Goal: Information Seeking & Learning: Check status

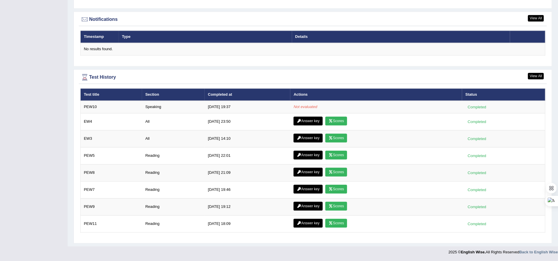
scroll to position [713, 0]
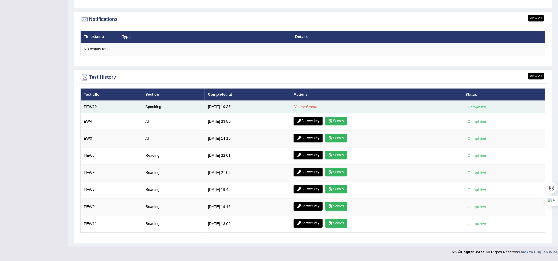
click at [145, 104] on td "Speaking" at bounding box center [173, 107] width 63 height 12
click at [150, 104] on td "Speaking" at bounding box center [173, 107] width 63 height 12
click at [95, 106] on td "PEW10" at bounding box center [112, 107] width 62 height 12
click at [159, 106] on td "Speaking" at bounding box center [173, 107] width 63 height 12
click at [226, 101] on td "9/24/25 19:37" at bounding box center [248, 107] width 86 height 12
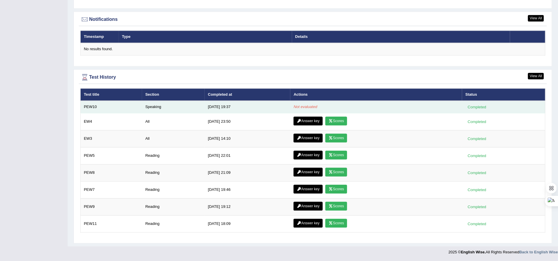
click at [304, 105] on em "Not evaluated" at bounding box center [305, 107] width 24 height 4
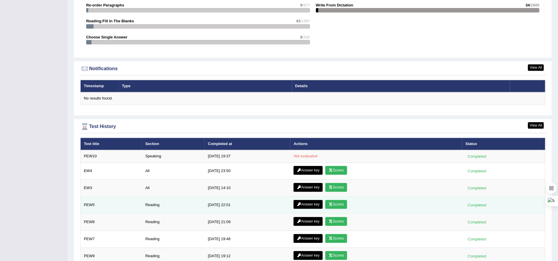
scroll to position [705, 0]
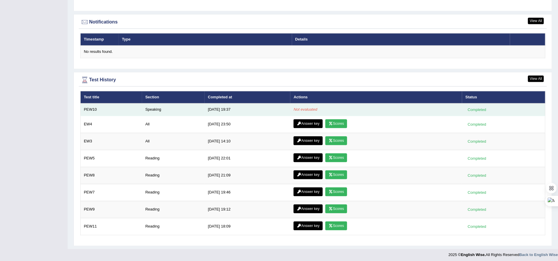
click at [152, 112] on td "Speaking" at bounding box center [173, 109] width 63 height 12
click at [475, 112] on div "Completed" at bounding box center [476, 110] width 23 height 6
click at [97, 113] on td "PEW10" at bounding box center [112, 109] width 62 height 12
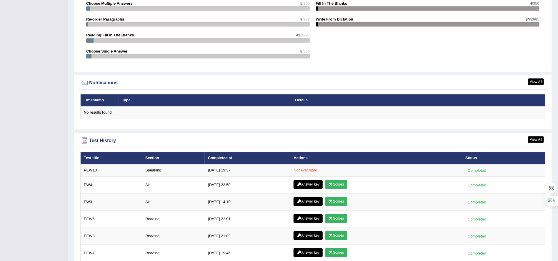
scroll to position [713, 0]
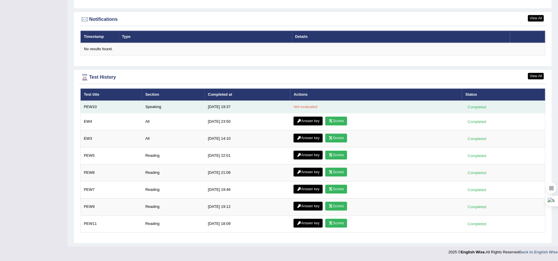
click at [99, 106] on td "PEW10" at bounding box center [112, 107] width 62 height 12
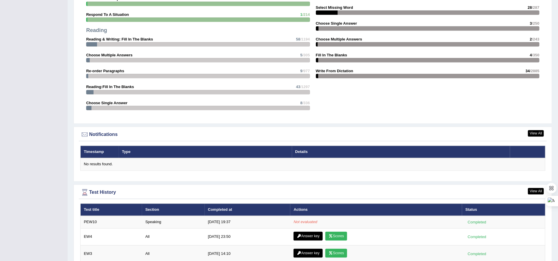
scroll to position [669, 0]
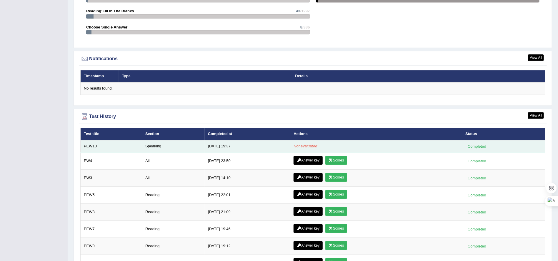
click at [148, 147] on td "Speaking" at bounding box center [173, 146] width 63 height 12
click at [226, 149] on td "9/24/25 19:37" at bounding box center [248, 146] width 86 height 12
click at [482, 145] on div "Completed" at bounding box center [476, 146] width 23 height 6
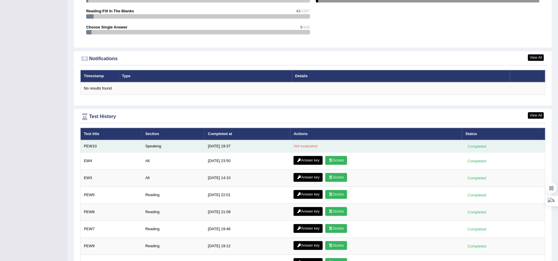
click at [482, 145] on div "Completed" at bounding box center [476, 146] width 23 height 6
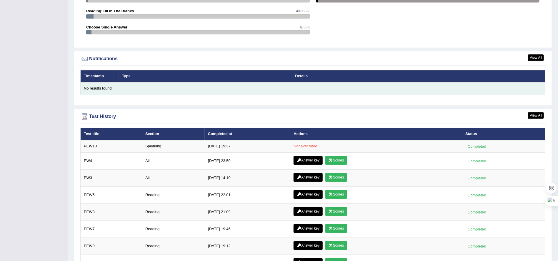
click at [108, 91] on div "No results found." at bounding box center [313, 89] width 458 height 6
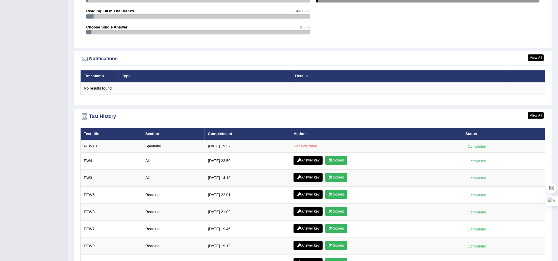
click at [110, 139] on th "Test title" at bounding box center [112, 134] width 62 height 12
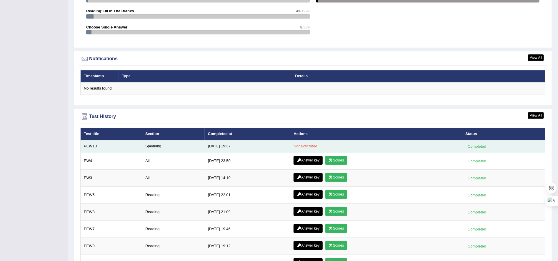
click at [192, 150] on td "Speaking" at bounding box center [173, 146] width 63 height 12
click at [301, 146] on em "Not evaluated" at bounding box center [305, 146] width 24 height 4
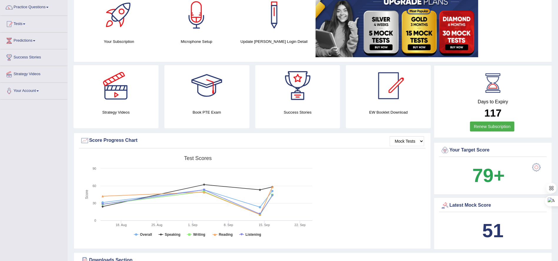
scroll to position [0, 0]
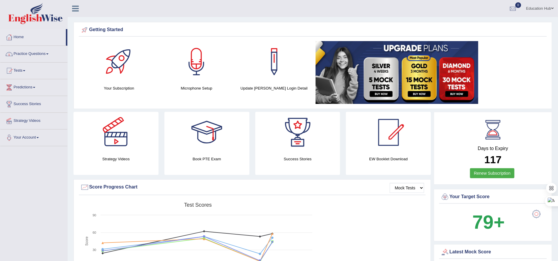
click at [22, 40] on link "Home" at bounding box center [33, 36] width 66 height 15
click at [36, 55] on link "Practice Questions" at bounding box center [33, 53] width 67 height 15
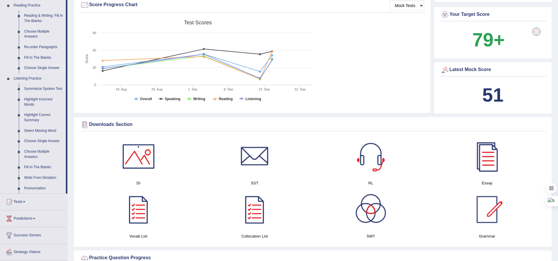
scroll to position [220, 0]
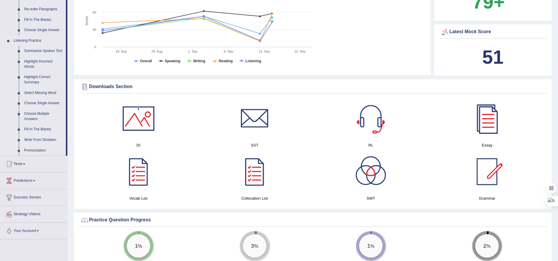
click at [47, 139] on link "Write From Dictation" at bounding box center [43, 140] width 44 height 11
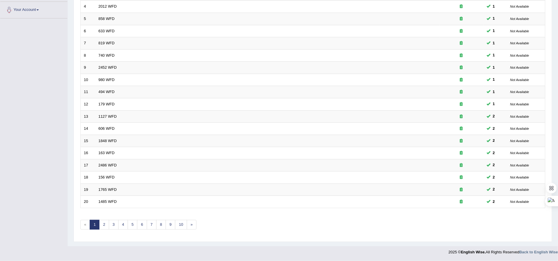
scroll to position [133, 0]
click at [104, 224] on link "2" at bounding box center [104, 225] width 10 height 10
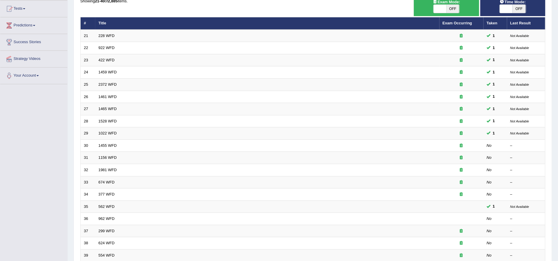
scroll to position [88, 0]
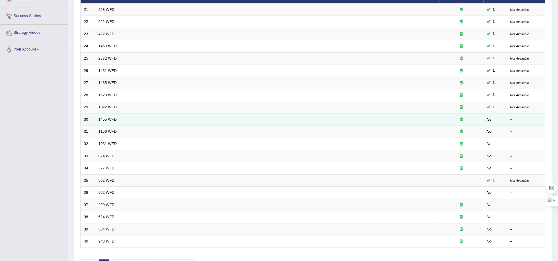
click at [108, 122] on link "1455 WFD" at bounding box center [107, 119] width 18 height 4
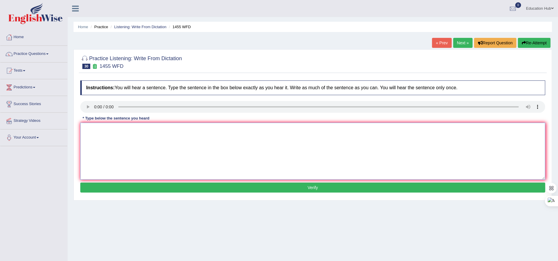
click at [154, 154] on textarea at bounding box center [312, 151] width 465 height 57
click at [97, 148] on textarea at bounding box center [312, 151] width 465 height 57
type textarea "You must work ihard on construction site."
click at [320, 187] on button "Verify" at bounding box center [312, 188] width 465 height 10
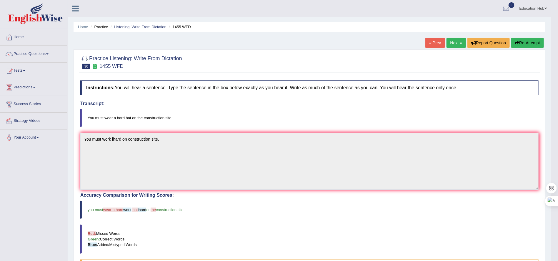
click at [451, 39] on link "Next »" at bounding box center [455, 43] width 19 height 10
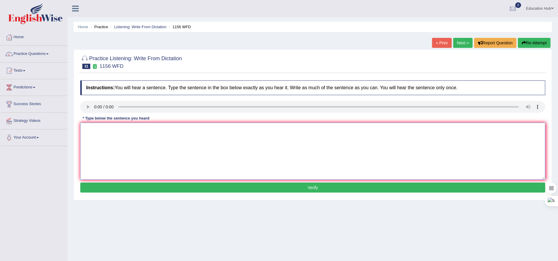
click at [121, 149] on textarea at bounding box center [312, 151] width 465 height 57
click at [145, 130] on textarea at bounding box center [312, 151] width 465 height 57
click at [144, 132] on textarea "Chemical rtection occurs when occurs or chages." at bounding box center [312, 151] width 465 height 57
click at [142, 132] on textarea "Chemical rtection occurs when occurs or chages." at bounding box center [312, 151] width 465 height 57
click at [117, 133] on textarea "Chemical rtection occurs when substances occurs or chages." at bounding box center [312, 151] width 465 height 57
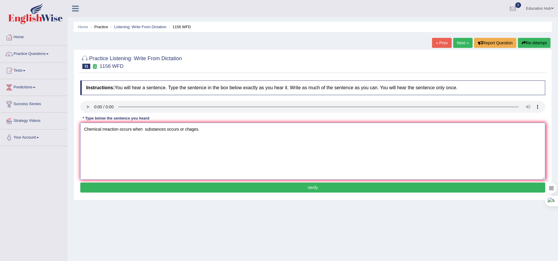
type textarea "Chemical rreaction occurs when substances occurs or chages."
click at [290, 189] on button "Verify" at bounding box center [312, 188] width 465 height 10
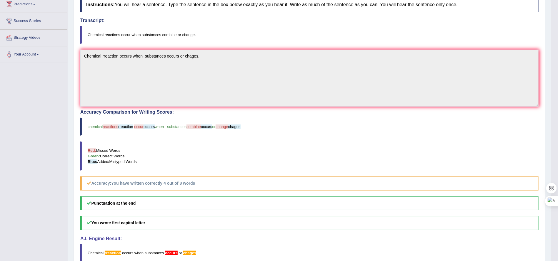
scroll to position [29, 0]
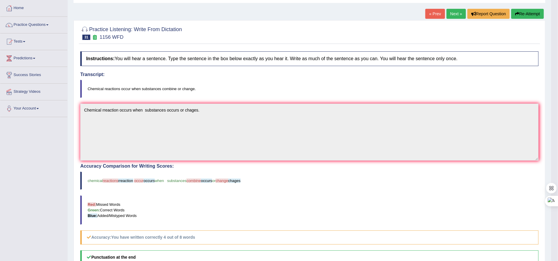
click at [453, 11] on link "Next »" at bounding box center [455, 14] width 19 height 10
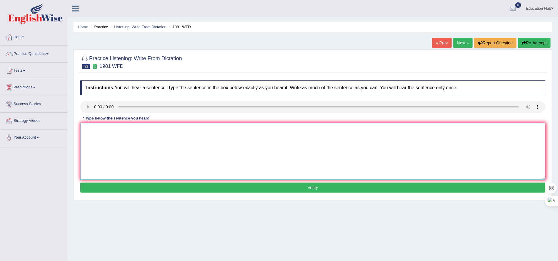
click at [103, 144] on textarea at bounding box center [312, 151] width 465 height 57
type textarea "All your arguments must be supported by your atguments and relevent theories."
click at [320, 190] on button "Verify" at bounding box center [312, 188] width 465 height 10
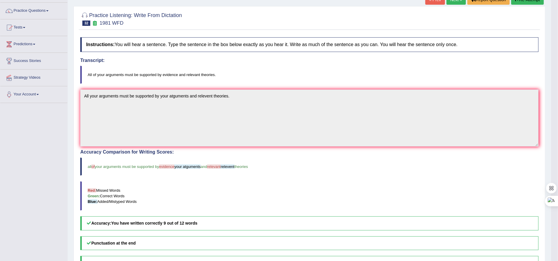
scroll to position [29, 0]
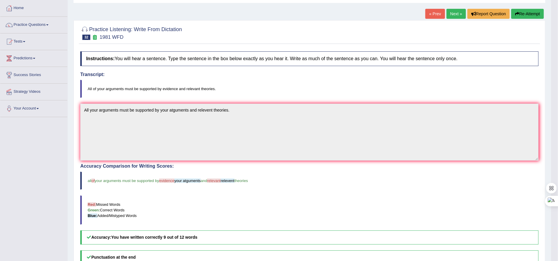
click at [451, 12] on link "Next »" at bounding box center [455, 14] width 19 height 10
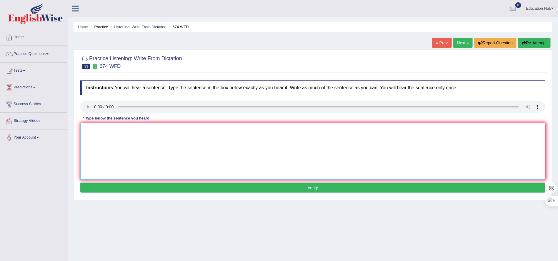
click at [106, 134] on textarea at bounding box center [312, 151] width 465 height 57
click at [157, 132] on textarea "Unemployment level is falling lowest in [GEOGRAPHIC_DATA]." at bounding box center [312, 151] width 465 height 57
type textarea "Unemployment level is falling lowest in [GEOGRAPHIC_DATA]."
click at [305, 190] on button "Verify" at bounding box center [312, 188] width 465 height 10
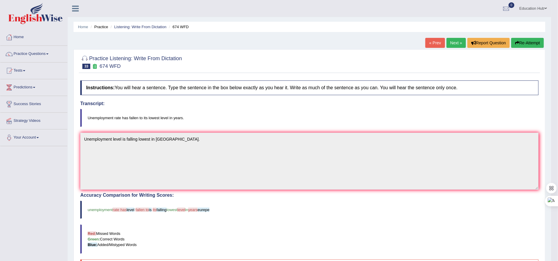
click at [451, 44] on link "Next »" at bounding box center [455, 43] width 19 height 10
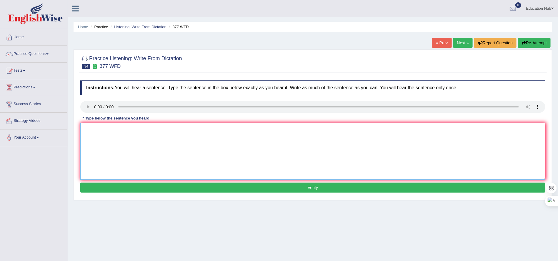
click at [118, 155] on textarea at bounding box center [312, 151] width 465 height 57
click at [103, 131] on textarea "The depart has higher for post graduate students." at bounding box center [312, 151] width 465 height 57
click at [106, 131] on textarea "The depart has higher for post graduate students." at bounding box center [312, 151] width 465 height 57
click at [133, 133] on textarea "The depart met has higher for post graduate students." at bounding box center [312, 151] width 465 height 57
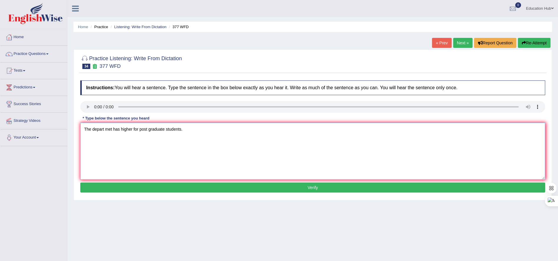
click at [134, 131] on textarea "The depart met has higher for post graduate students." at bounding box center [312, 151] width 465 height 57
click at [168, 133] on textarea "The depart met has higher proportion of for post graduate students." at bounding box center [312, 151] width 465 height 57
click at [165, 130] on textarea "The depart met has higher proportion of for post graduate students." at bounding box center [312, 151] width 465 height 57
click at [104, 130] on textarea "The depart met has higher proportion of post graduate students." at bounding box center [312, 151] width 465 height 57
click at [133, 132] on textarea "The departmet has higher proportion of post graduate students." at bounding box center [312, 151] width 465 height 57
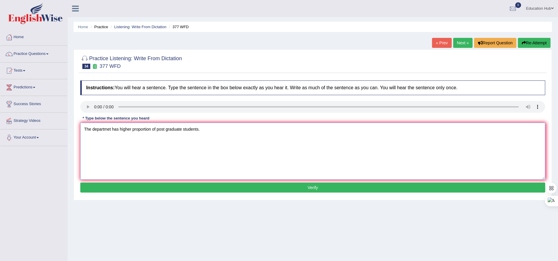
click at [168, 132] on textarea "The departmet has higher proportion of post graduate students." at bounding box center [312, 151] width 465 height 57
type textarea "The departmet has higher proportion of post-graduate students."
click at [318, 186] on button "Verify" at bounding box center [312, 188] width 465 height 10
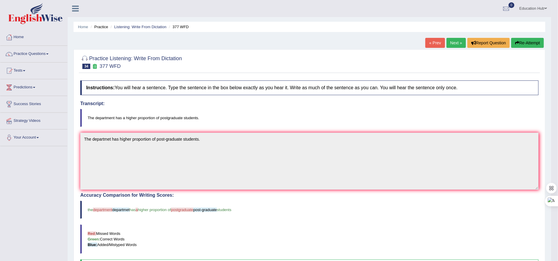
click at [453, 40] on link "Next »" at bounding box center [455, 43] width 19 height 10
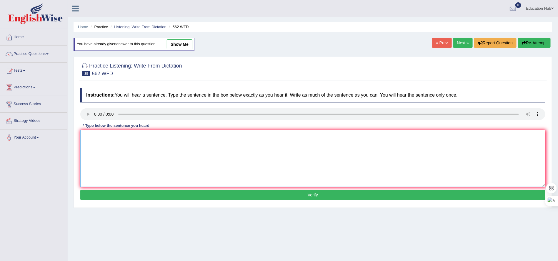
click at [116, 163] on textarea at bounding box center [312, 158] width 465 height 57
click at [160, 138] on textarea "The gap between the rich and the poor is ot decreased." at bounding box center [312, 158] width 465 height 57
click at [186, 138] on textarea "The gap between the rich and the poor is not decreased." at bounding box center [312, 158] width 465 height 57
type textarea "The gap between the rich and the poor does not decrease."
click at [295, 196] on button "Verify" at bounding box center [312, 195] width 465 height 10
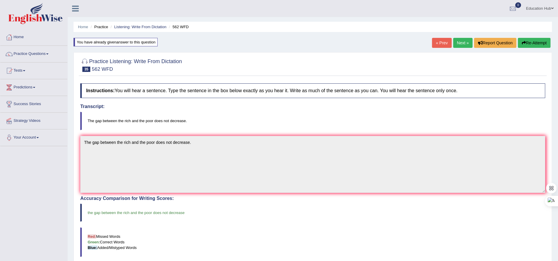
click at [462, 44] on link "Next »" at bounding box center [462, 43] width 19 height 10
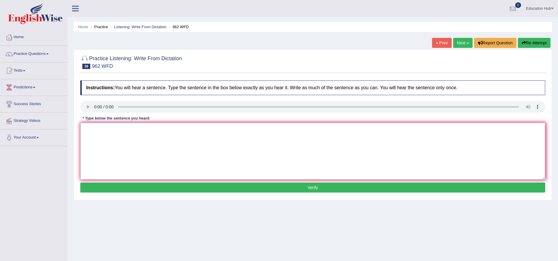
click at [122, 146] on textarea at bounding box center [312, 151] width 465 height 57
click at [95, 142] on textarea at bounding box center [312, 151] width 465 height 57
click at [103, 131] on textarea "If you have question about the exam, please raise your hand." at bounding box center [312, 151] width 465 height 57
click at [129, 130] on textarea "If you have any question about the exam, please raise your hand." at bounding box center [312, 151] width 465 height 57
type textarea "If you have any questions about the exam, please raise your hand."
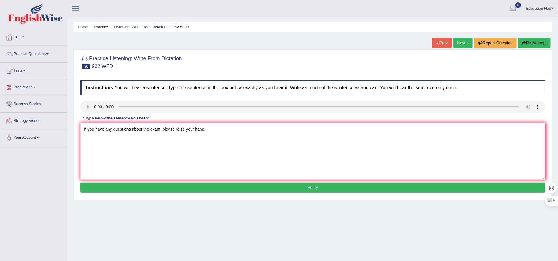
click at [325, 184] on button "Verify" at bounding box center [312, 188] width 465 height 10
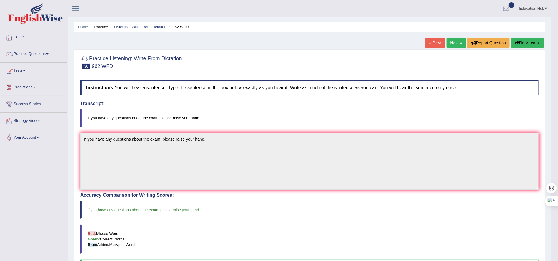
click at [454, 42] on link "Next »" at bounding box center [455, 43] width 19 height 10
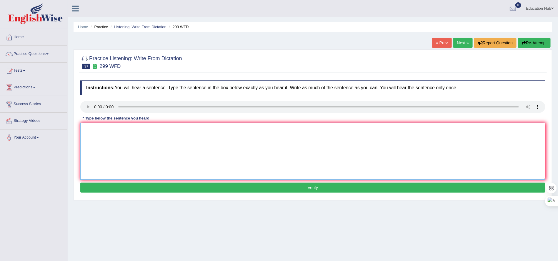
click at [166, 140] on textarea at bounding box center [312, 151] width 465 height 57
click at [99, 132] on textarea "Student representative will be represetated through the voting forums." at bounding box center [312, 151] width 465 height 57
click at [127, 136] on textarea "Students representative will be represetated through the voting forums." at bounding box center [312, 151] width 465 height 57
click at [201, 134] on textarea "Students forums will be represetated through the voting forums." at bounding box center [312, 151] width 465 height 57
type textarea "Students forums will be represetated through the voting fo"
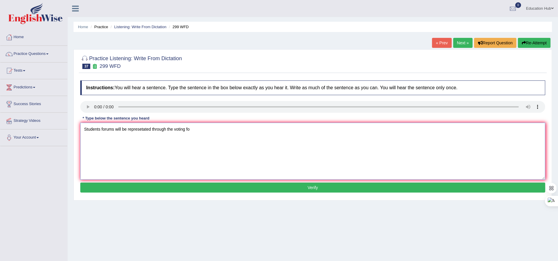
click at [205, 130] on textarea "Students forums will be represetated through the voting fo" at bounding box center [312, 151] width 465 height 57
drag, startPoint x: 218, startPoint y: 135, endPoint x: 14, endPoint y: 123, distance: 204.9
click at [14, 123] on div "Toggle navigation Home Practice Questions Speaking Practice Read Aloud Repeat S…" at bounding box center [279, 153] width 558 height 306
click at [456, 40] on link "Next »" at bounding box center [462, 43] width 19 height 10
click at [108, 144] on textarea at bounding box center [312, 151] width 465 height 57
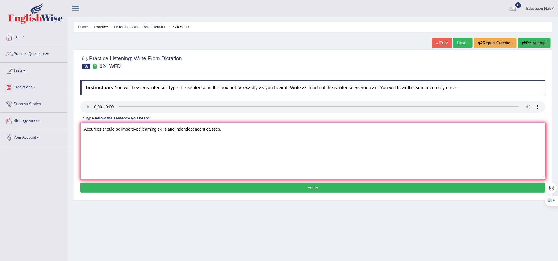
click at [86, 131] on textarea "Acources should be imporoved learning skills and indendependent calsses." at bounding box center [312, 151] width 465 height 57
click at [102, 131] on textarea "A cources should be imporoved learning skills and indendependent calsses." at bounding box center [312, 151] width 465 height 57
click at [144, 134] on textarea "A cources should be imporoved learning skills and indendependent calsses." at bounding box center [312, 151] width 465 height 57
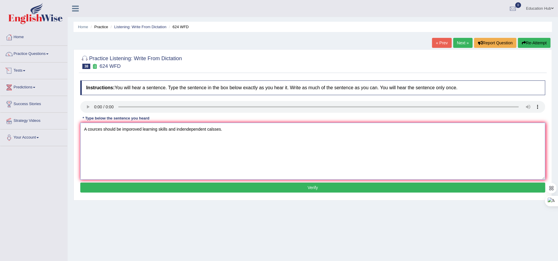
click at [165, 165] on textarea "A cources should be imporoved learning skills and indendependent calsses." at bounding box center [312, 151] width 465 height 57
click at [225, 132] on textarea "A cources should be imporoved learning skills and indendependent calsses." at bounding box center [312, 151] width 465 height 57
click at [227, 131] on textarea "A cources should be imporoved learning skills and independent classes." at bounding box center [312, 151] width 465 height 57
click at [215, 133] on textarea "A cources should be imporoved learning skills and independent classes. A course…" at bounding box center [312, 151] width 465 height 57
click at [222, 131] on textarea "A cources should be imporoved learning skills and independent classes. A course…" at bounding box center [312, 151] width 465 height 57
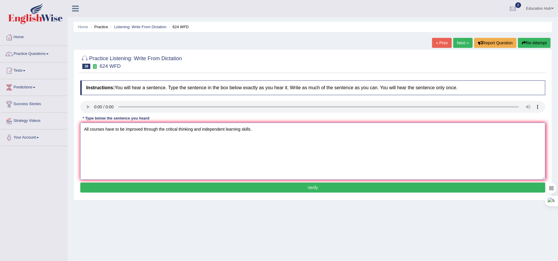
type textarea "All courses have to be improved through the critical thinking and independent l…"
click at [297, 189] on button "Verify" at bounding box center [312, 188] width 465 height 10
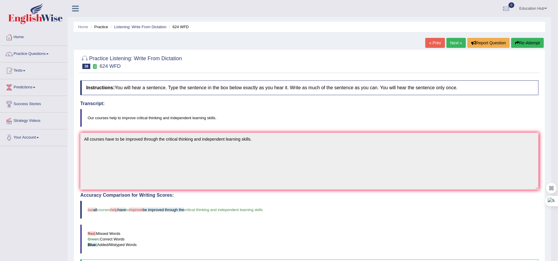
click at [453, 42] on link "Next »" at bounding box center [455, 43] width 19 height 10
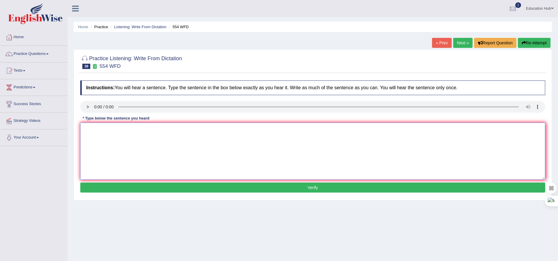
click at [103, 156] on textarea at bounding box center [312, 151] width 465 height 57
type textarea "We are able to work in a team."
click at [317, 191] on button "Verify" at bounding box center [312, 188] width 465 height 10
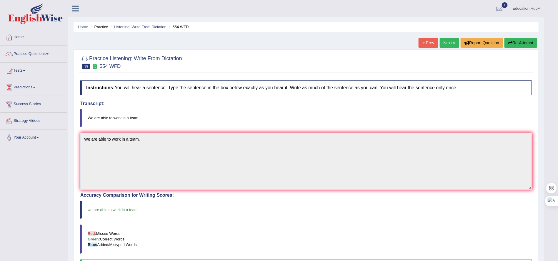
click at [447, 40] on link "Next »" at bounding box center [448, 43] width 19 height 10
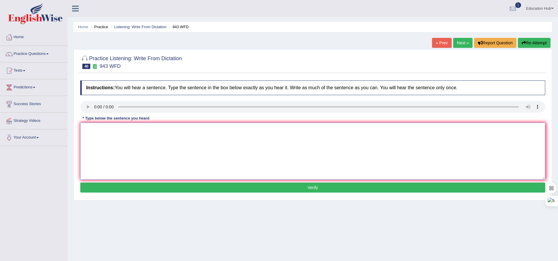
click at [119, 140] on textarea at bounding box center [312, 151] width 465 height 57
click at [85, 132] on textarea "have greadely developed recently." at bounding box center [312, 151] width 465 height 57
click at [144, 132] on textarea "Farming methods have greadely developed recently." at bounding box center [312, 151] width 465 height 57
click at [118, 129] on textarea "Farming methods have greately developed recently." at bounding box center [312, 151] width 465 height 57
type textarea "Farming methods accross the world have greately developed recently."
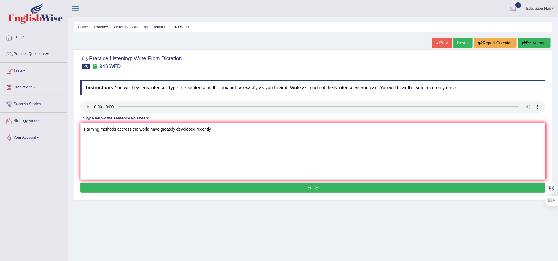
click at [283, 187] on button "Verify" at bounding box center [312, 188] width 465 height 10
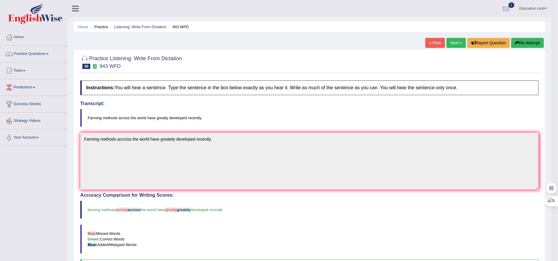
click at [451, 40] on link "Next »" at bounding box center [455, 43] width 19 height 10
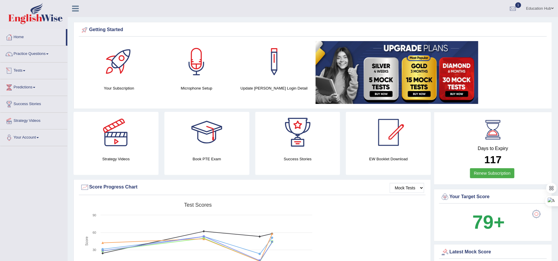
click at [28, 72] on link "Tests" at bounding box center [33, 70] width 67 height 15
click at [41, 85] on link "Take Practice Sectional Test" at bounding box center [38, 84] width 55 height 11
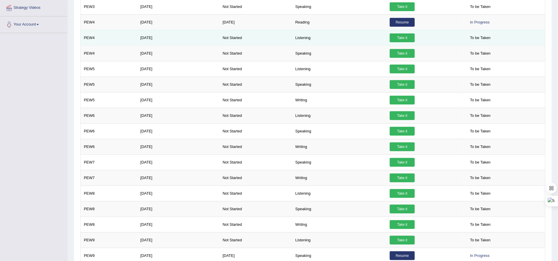
scroll to position [122, 0]
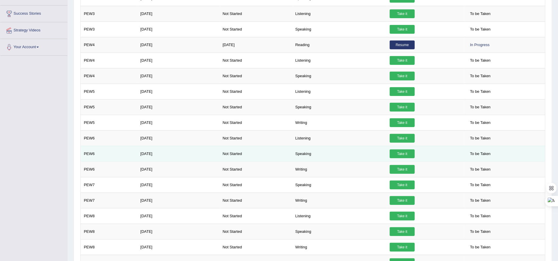
click at [127, 162] on td "PEW6" at bounding box center [109, 154] width 57 height 16
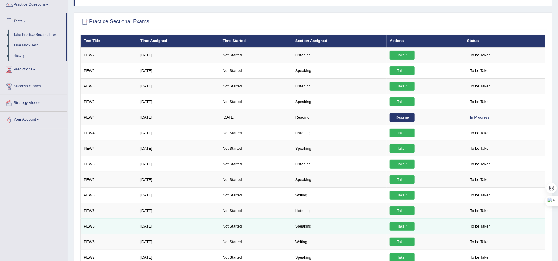
scroll to position [0, 0]
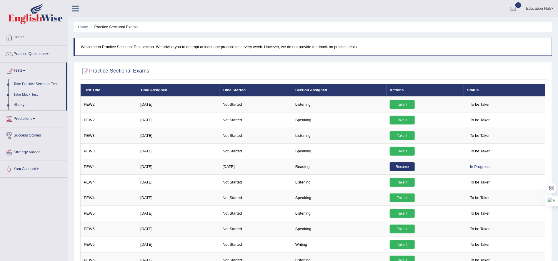
click at [37, 81] on link "Take Practice Sectional Test" at bounding box center [38, 84] width 55 height 11
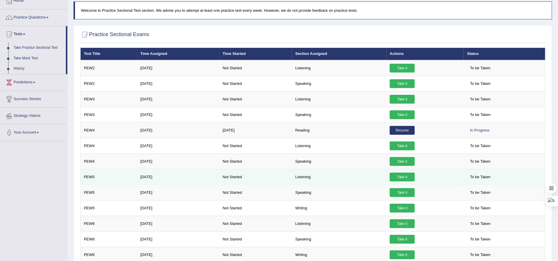
scroll to position [88, 0]
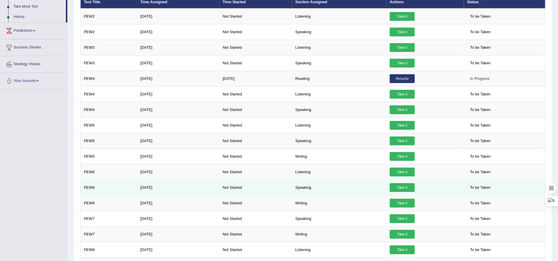
click at [301, 192] on td "Speaking" at bounding box center [339, 188] width 94 height 16
click at [397, 192] on link "Take it" at bounding box center [401, 187] width 25 height 9
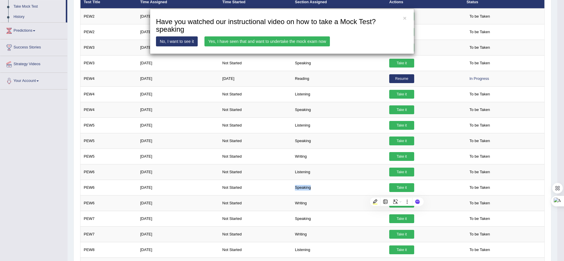
click at [174, 40] on link "No, I want to see it" at bounding box center [177, 41] width 42 height 10
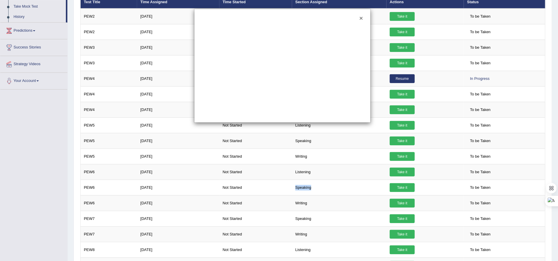
click at [359, 19] on button "×" at bounding box center [361, 18] width 4 height 6
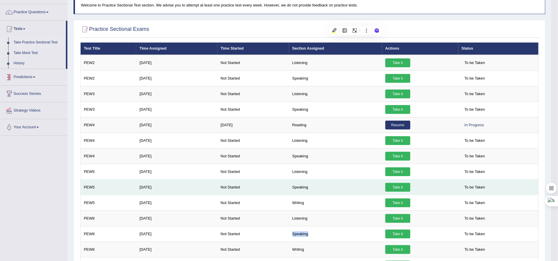
scroll to position [0, 0]
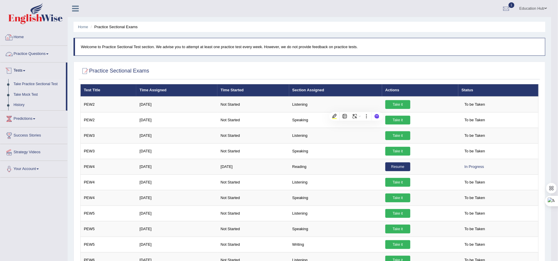
click at [24, 38] on link "Home" at bounding box center [33, 36] width 67 height 15
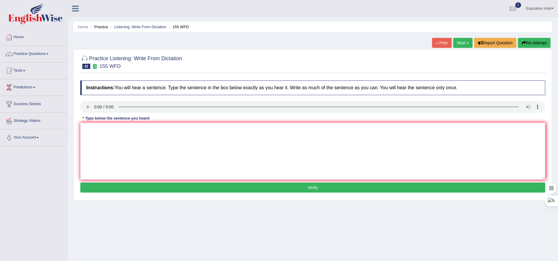
click at [458, 41] on link "Next »" at bounding box center [462, 43] width 19 height 10
click at [456, 39] on link "Next »" at bounding box center [462, 43] width 19 height 10
click at [459, 41] on link "Next »" at bounding box center [462, 43] width 19 height 10
click at [454, 43] on link "Next »" at bounding box center [462, 43] width 19 height 10
click at [454, 41] on link "Next »" at bounding box center [462, 43] width 19 height 10
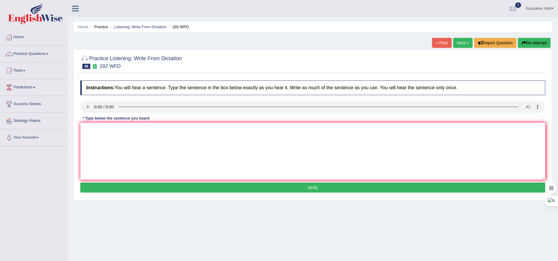
click at [459, 41] on link "Next »" at bounding box center [462, 43] width 19 height 10
click at [68, 98] on div "Home Practice Listening: Write From Dictation 580 WFD « Prev Next » Report Ques…" at bounding box center [313, 147] width 490 height 294
click at [460, 44] on link "Next »" at bounding box center [462, 43] width 19 height 10
click at [459, 46] on link "Next »" at bounding box center [462, 43] width 19 height 10
click at [457, 43] on link "Next »" at bounding box center [462, 43] width 19 height 10
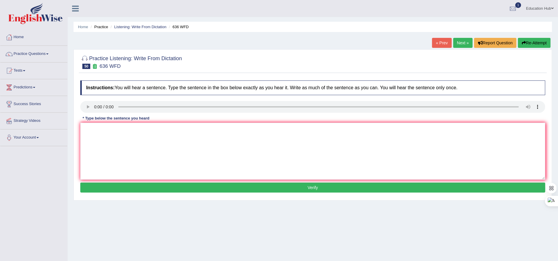
click at [460, 40] on link "Next »" at bounding box center [462, 43] width 19 height 10
click at [459, 41] on link "Next »" at bounding box center [462, 43] width 19 height 10
click at [94, 136] on textarea at bounding box center [312, 151] width 465 height 57
click at [82, 127] on textarea "apprears baed on first premises." at bounding box center [312, 151] width 465 height 57
type textarea "His analysis study apprears baed on first premises."
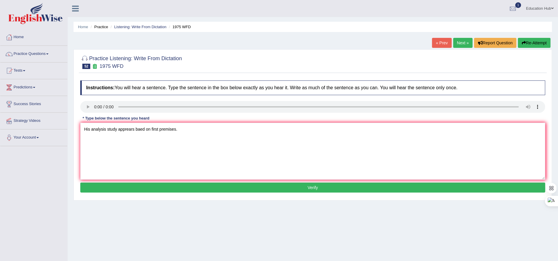
click at [294, 188] on button "Verify" at bounding box center [312, 188] width 465 height 10
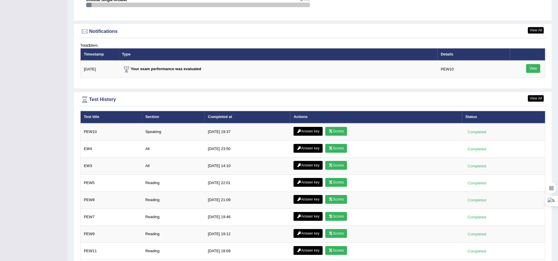
scroll to position [729, 0]
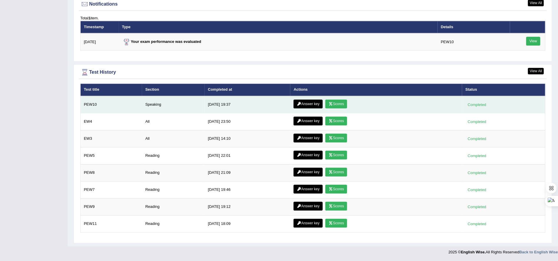
click at [333, 100] on link "Scores" at bounding box center [336, 104] width 22 height 9
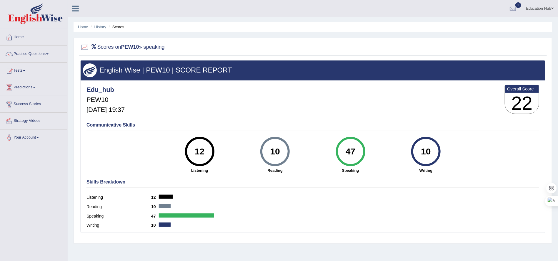
click at [164, 216] on div at bounding box center [186, 216] width 55 height 4
click at [86, 216] on div "Skills Breakdown Listening 12 Reading 10 Speaking 47 Writing 10" at bounding box center [312, 205] width 455 height 56
click at [265, 208] on div "Reading 10" at bounding box center [312, 207] width 452 height 9
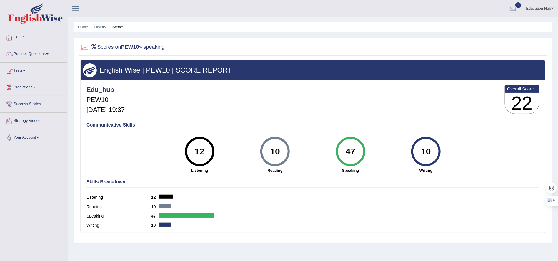
click at [171, 200] on div "Listening 12" at bounding box center [312, 198] width 452 height 9
click at [161, 49] on h2 "Scores on PEW10 » speaking" at bounding box center [122, 47] width 84 height 9
click at [511, 87] on b "Overall Score" at bounding box center [522, 88] width 30 height 5
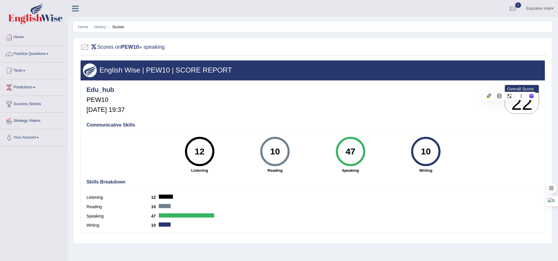
click at [100, 113] on h5 "Sep 24, 2025, 19:37" at bounding box center [105, 109] width 38 height 7
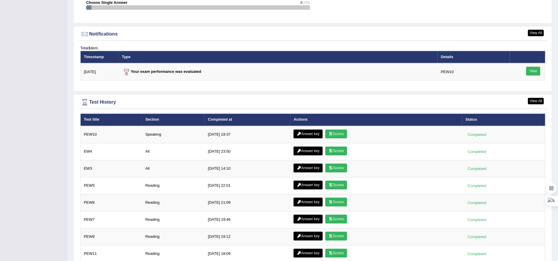
scroll to position [729, 0]
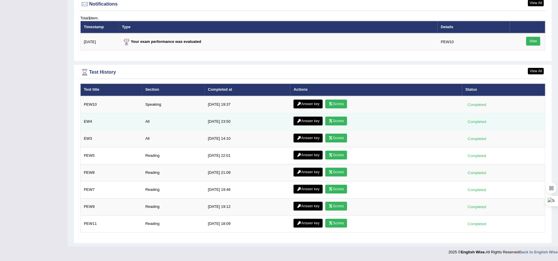
click at [340, 118] on link "Scores" at bounding box center [336, 121] width 22 height 9
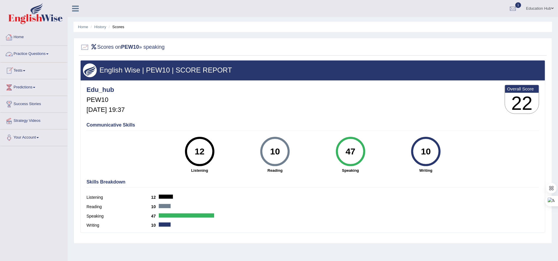
click at [21, 34] on link "Home" at bounding box center [33, 36] width 67 height 15
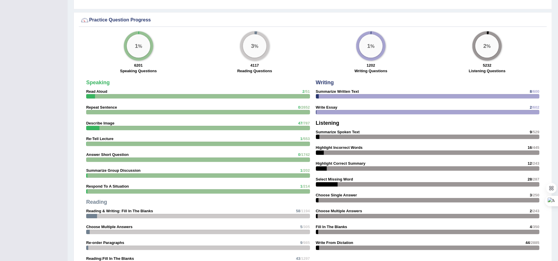
scroll to position [420, 0]
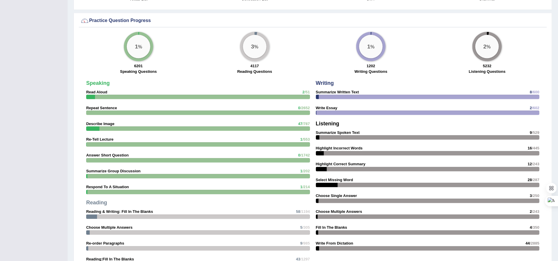
click at [120, 97] on div at bounding box center [198, 97] width 224 height 4
click at [308, 98] on div at bounding box center [198, 97] width 224 height 4
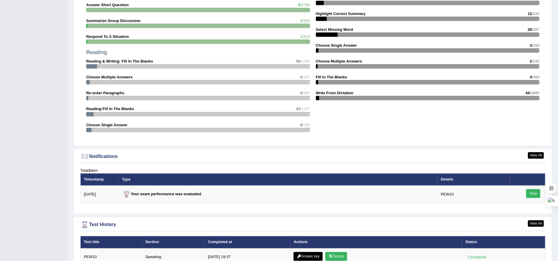
scroll to position [596, 0]
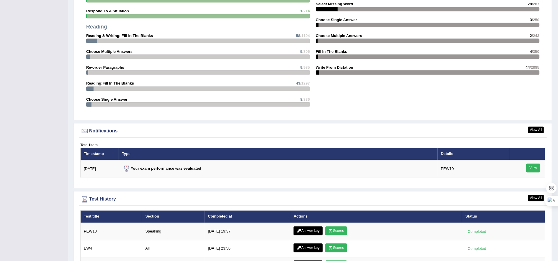
click at [113, 132] on div "Notifications" at bounding box center [312, 131] width 465 height 9
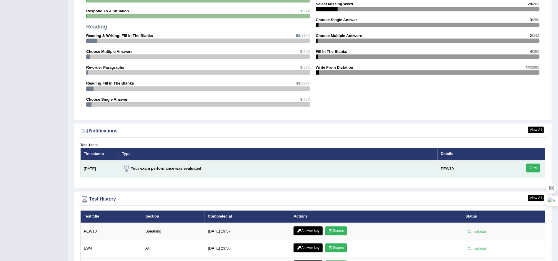
click at [529, 169] on link "View" at bounding box center [533, 168] width 14 height 9
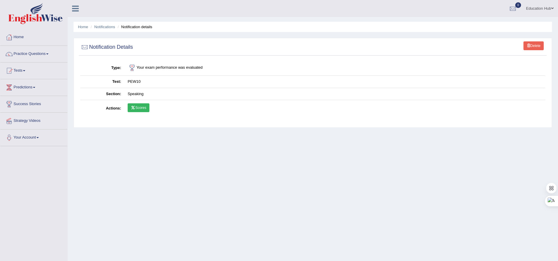
click at [143, 105] on link "Scores" at bounding box center [139, 107] width 22 height 9
click at [156, 70] on td "Your exam performance was evaluated" at bounding box center [334, 68] width 421 height 16
click at [108, 45] on h2 "Notification Details" at bounding box center [106, 47] width 53 height 9
click at [139, 26] on li "Notification details" at bounding box center [134, 27] width 36 height 6
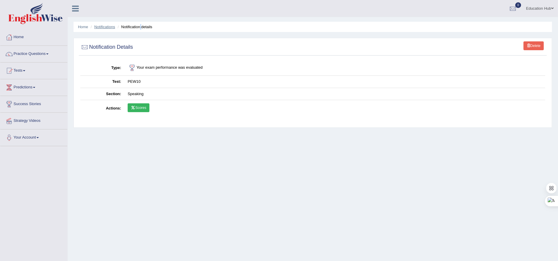
click at [106, 26] on link "Notifications" at bounding box center [104, 27] width 21 height 4
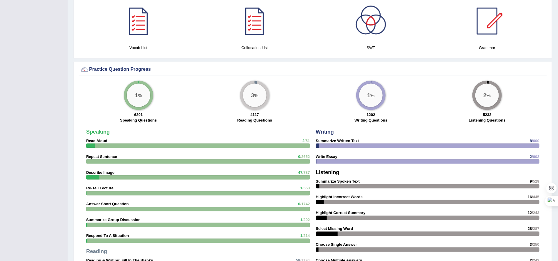
scroll to position [441, 0]
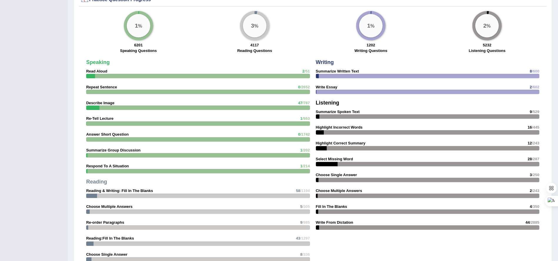
click at [242, 76] on div at bounding box center [198, 76] width 224 height 4
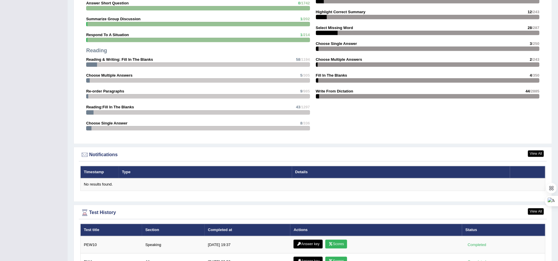
scroll to position [573, 0]
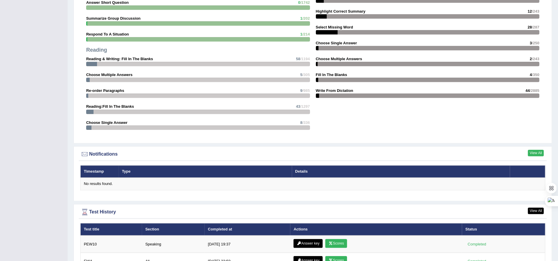
click at [540, 156] on link "View All" at bounding box center [536, 153] width 16 height 6
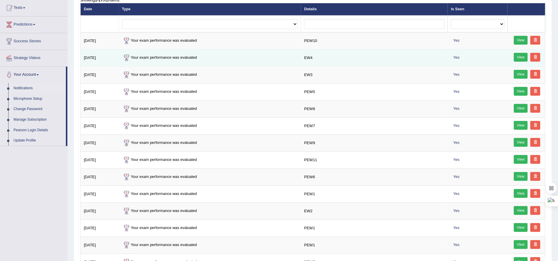
scroll to position [47, 0]
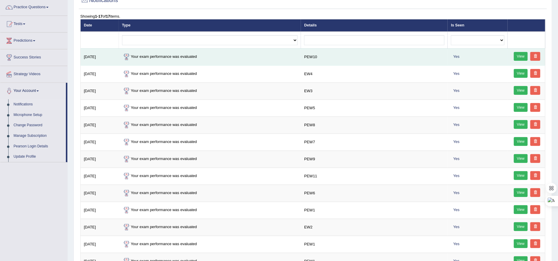
click at [524, 55] on link "View" at bounding box center [521, 56] width 14 height 9
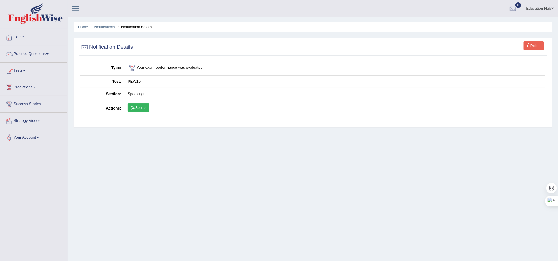
click at [137, 108] on link "Scores" at bounding box center [139, 107] width 22 height 9
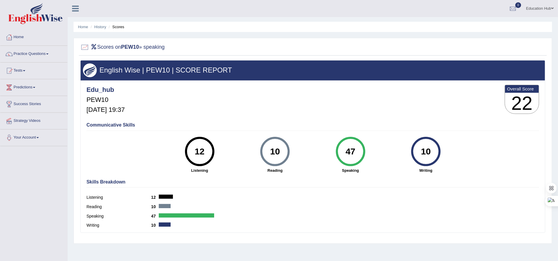
click at [20, 37] on link "Home" at bounding box center [33, 36] width 67 height 15
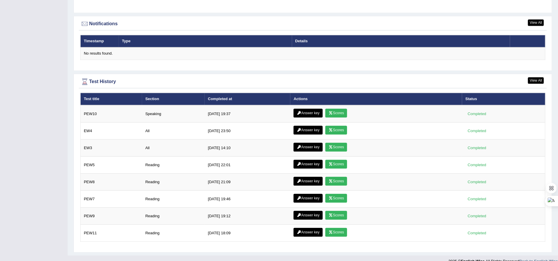
scroll to position [718, 0]
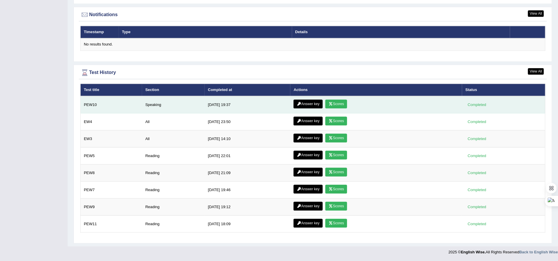
click at [335, 102] on link "Scores" at bounding box center [336, 104] width 22 height 9
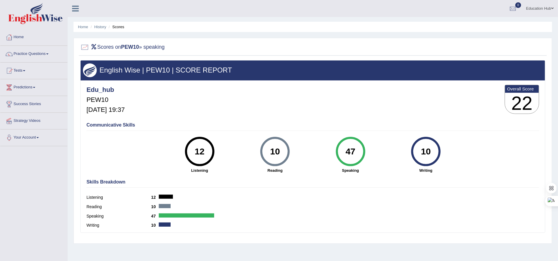
click at [159, 49] on h2 "Scores on PEW10 » speaking" at bounding box center [122, 47] width 84 height 9
click at [101, 25] on link "History" at bounding box center [100, 27] width 12 height 4
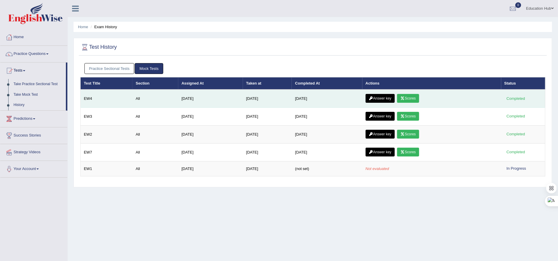
click at [414, 101] on link "Scores" at bounding box center [408, 98] width 22 height 9
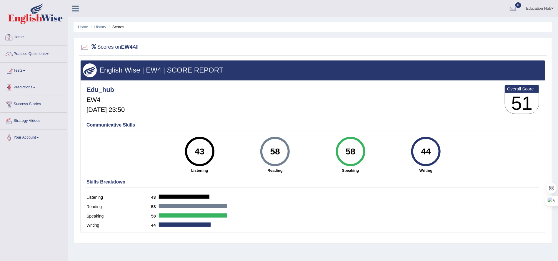
click at [22, 34] on link "Home" at bounding box center [33, 36] width 67 height 15
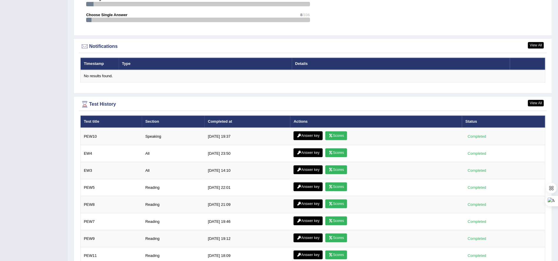
scroll to position [705, 0]
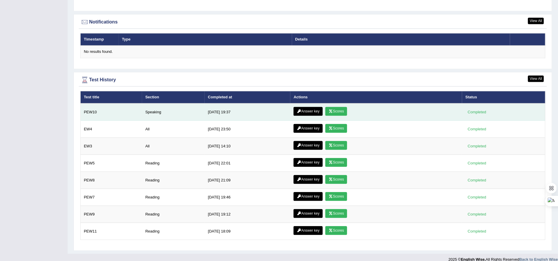
click at [338, 113] on link "Scores" at bounding box center [336, 111] width 22 height 9
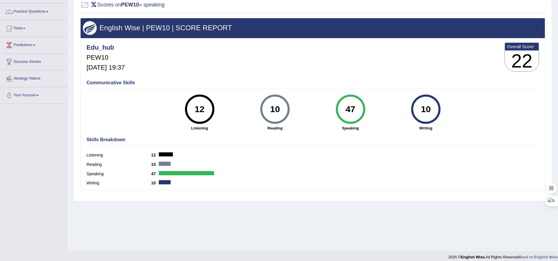
scroll to position [47, 0]
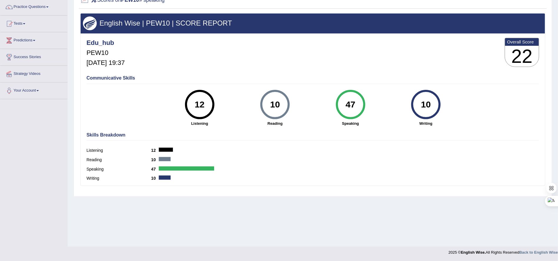
drag, startPoint x: 200, startPoint y: 106, endPoint x: 536, endPoint y: 48, distance: 341.0
click at [536, 36] on div "Edu_hub PEW10 [DATE] 19:37 Overall Score 22 Communicative Skills 12 Listening 1…" at bounding box center [313, 35] width 464 height 3
